Goal: Navigation & Orientation: Find specific page/section

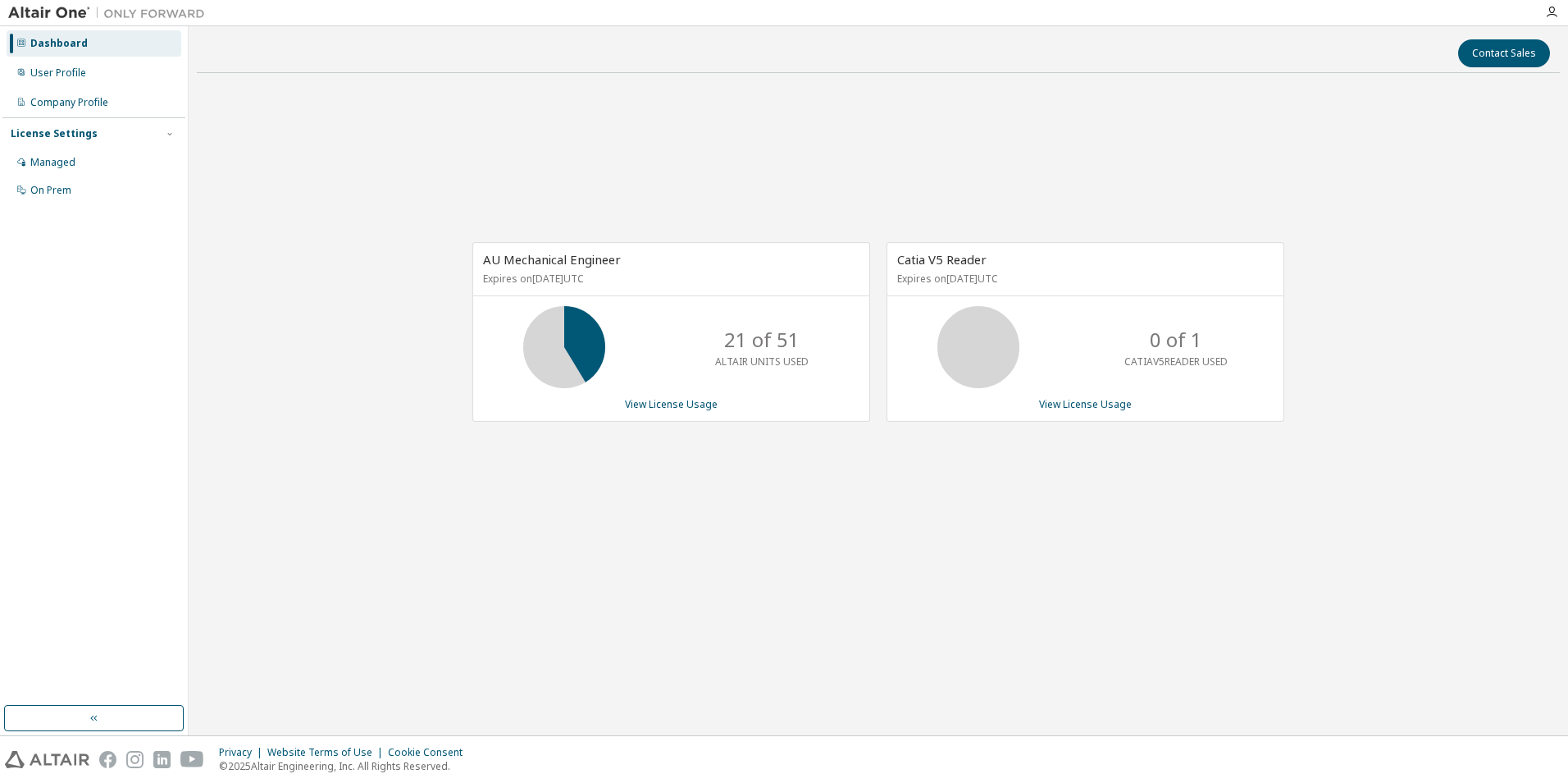
click at [1196, 88] on div "AU Mechanical Engineer Expires on [DATE] UTC 21 of 51 ALTAIR UNITS USED View Li…" at bounding box center [878, 340] width 1363 height 509
